Goal: Check status: Check status

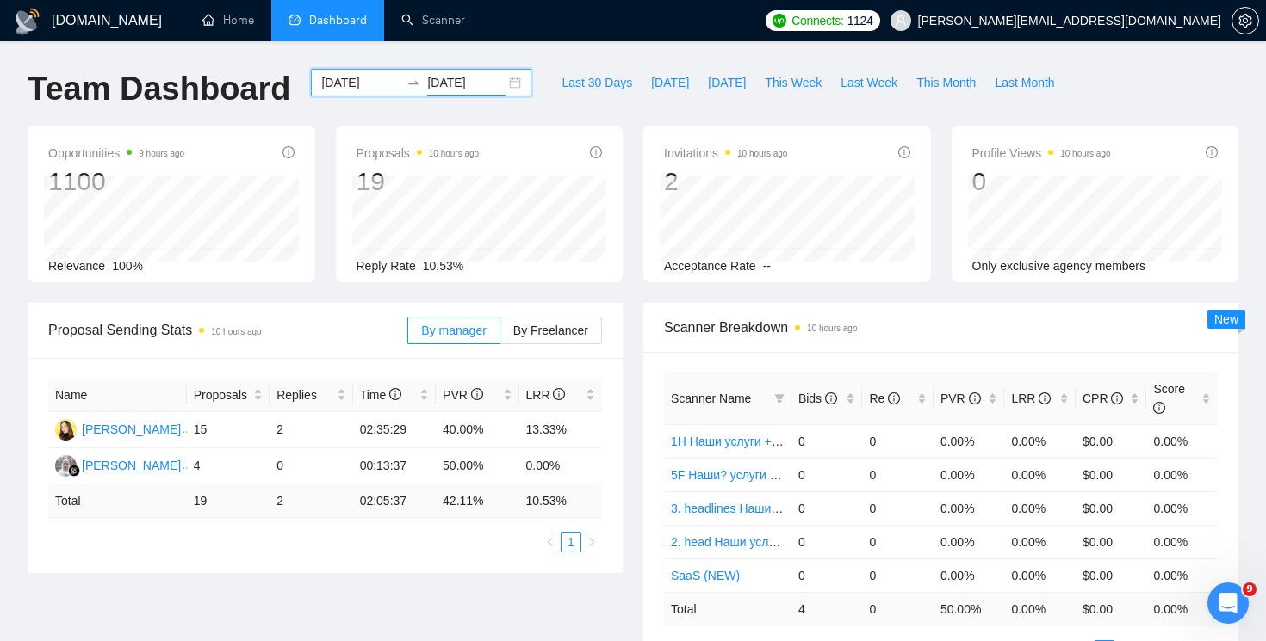
click at [502, 82] on div "[DATE] [DATE]" at bounding box center [421, 83] width 220 height 28
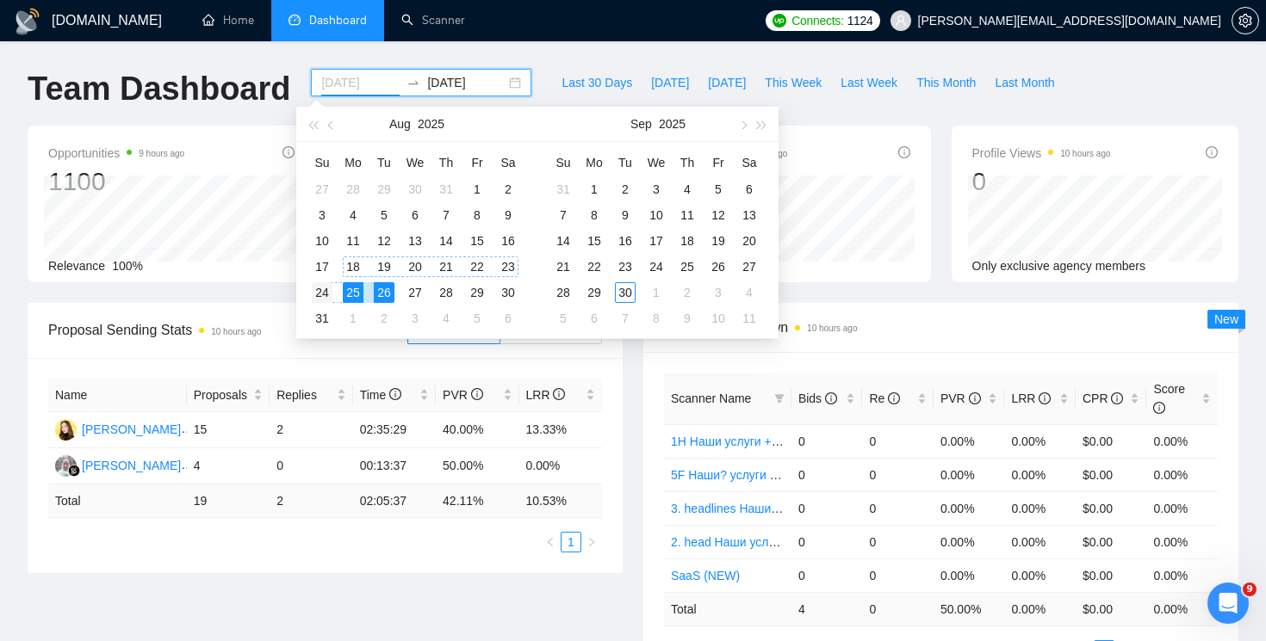
type input "[DATE]"
click at [327, 288] on div "24" at bounding box center [322, 292] width 21 height 21
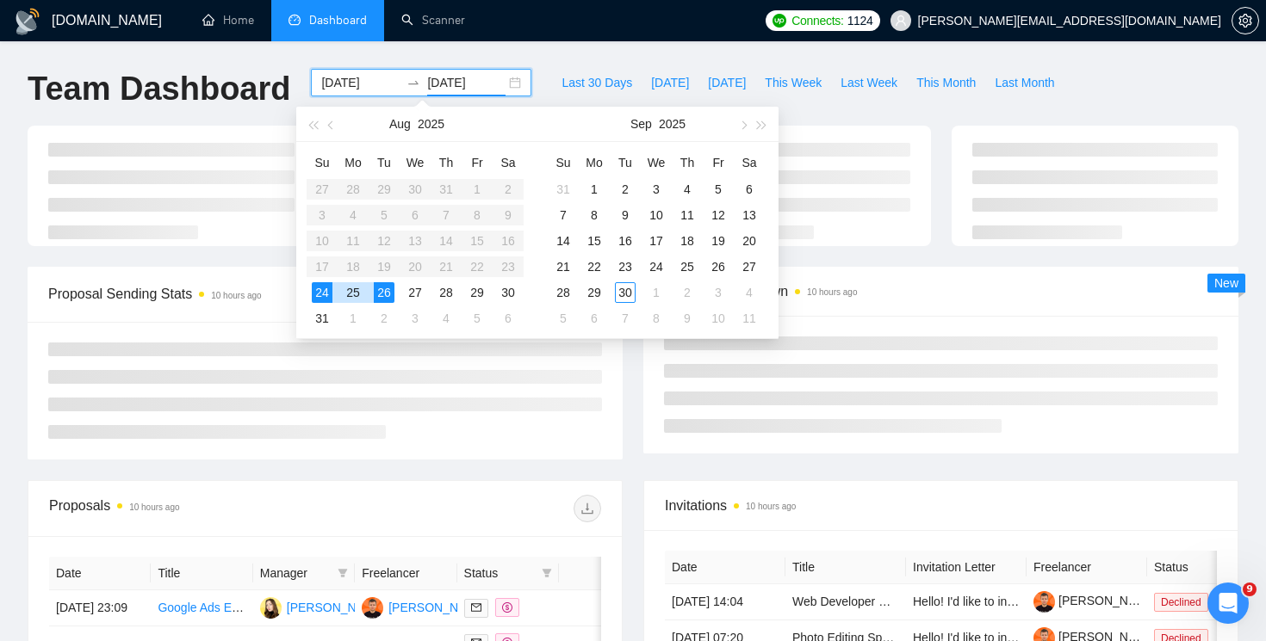
type input "[DATE]"
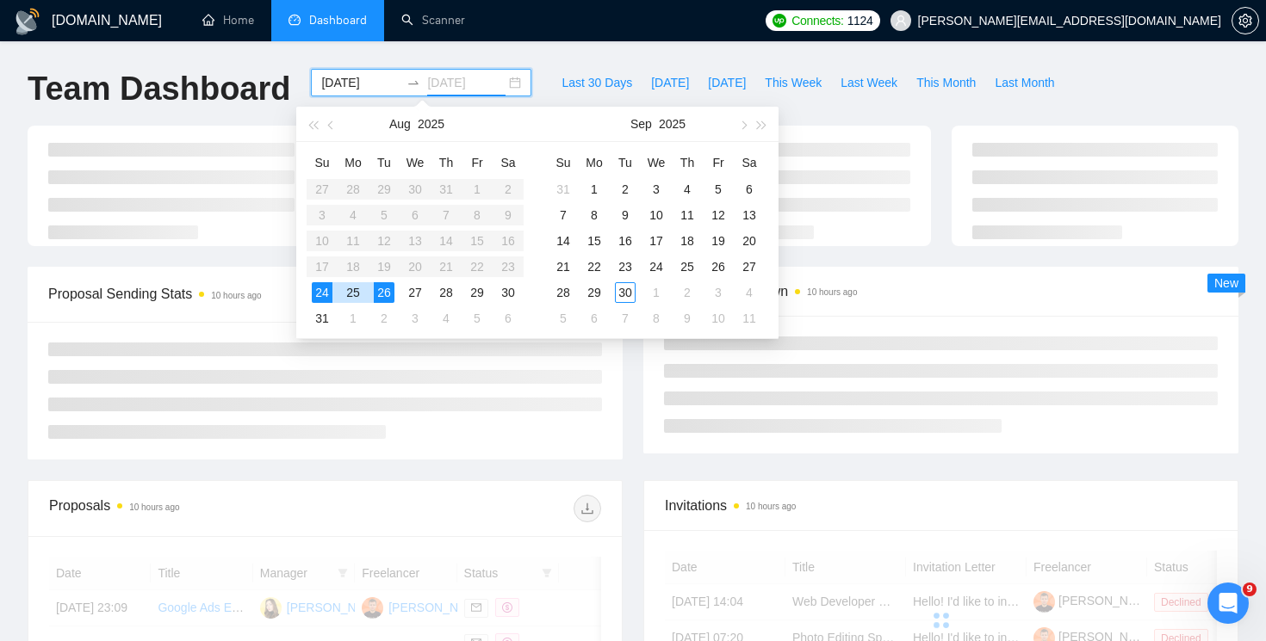
click at [385, 288] on div "26" at bounding box center [384, 292] width 21 height 21
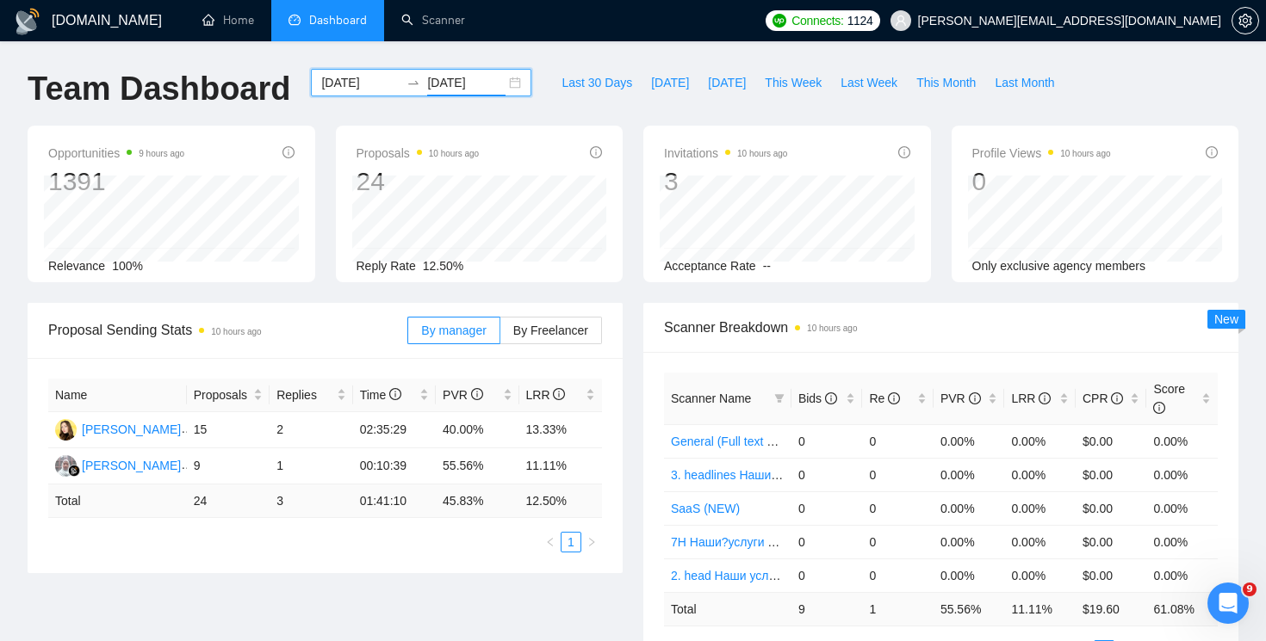
click at [498, 76] on div "[DATE] [DATE]" at bounding box center [421, 83] width 220 height 28
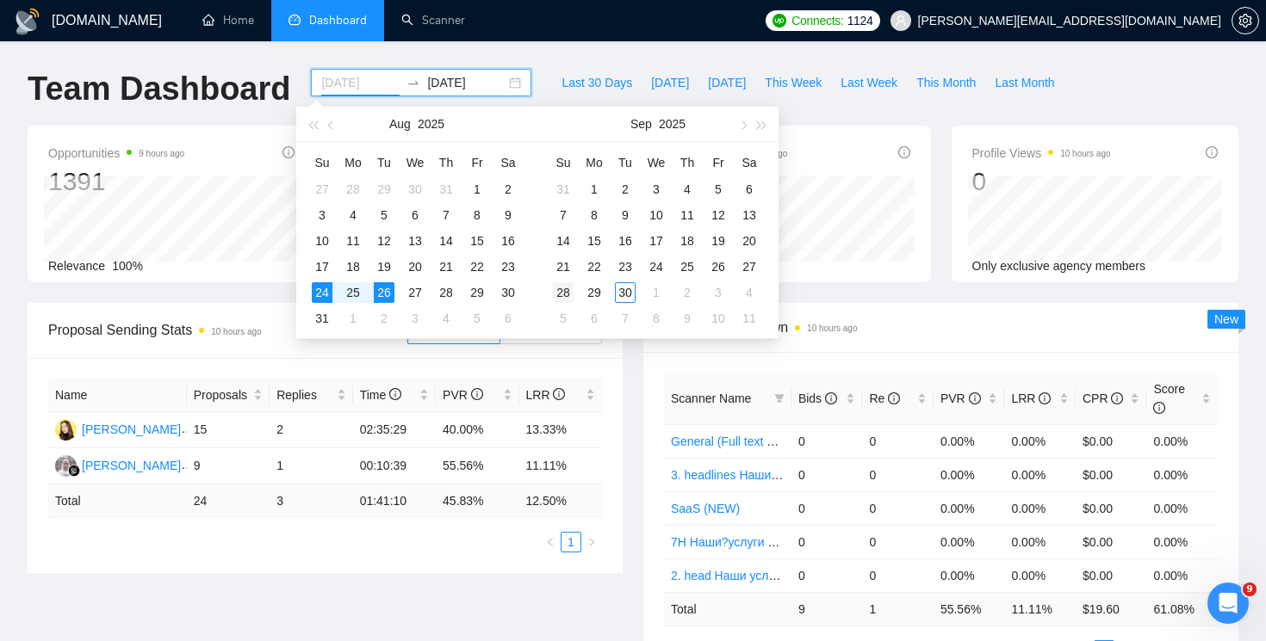
type input "[DATE]"
click at [566, 298] on div "28" at bounding box center [563, 292] width 21 height 21
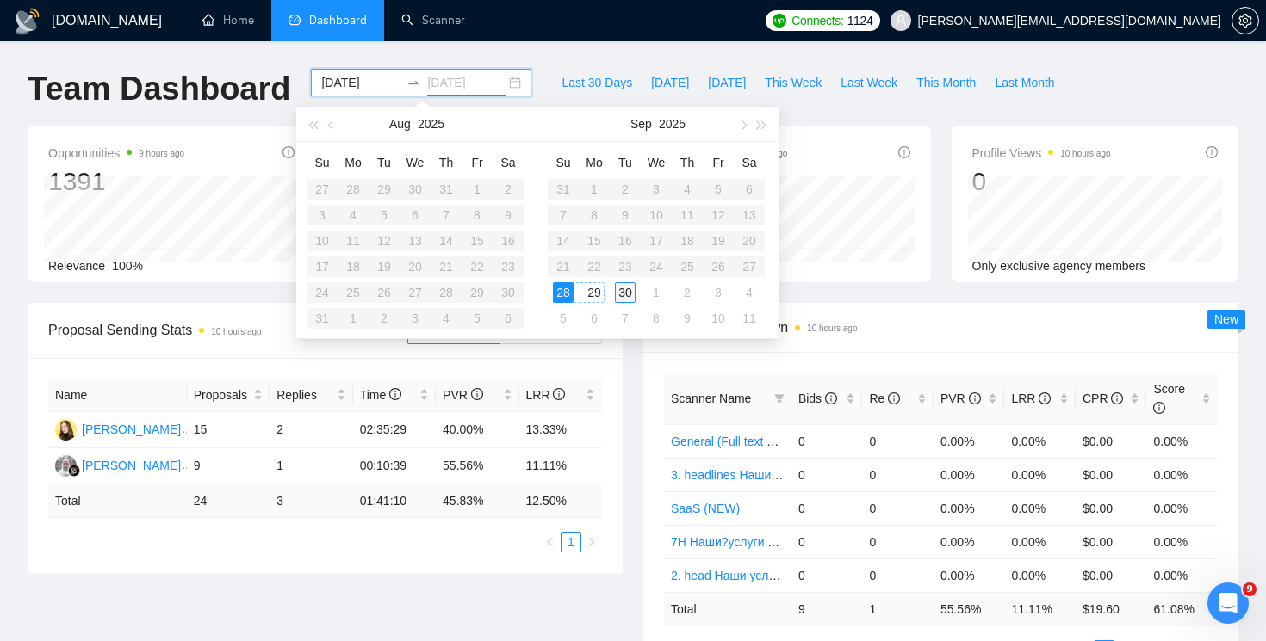
type input "[DATE]"
click at [621, 297] on div "30" at bounding box center [625, 292] width 21 height 21
